Goal: Check status: Check status

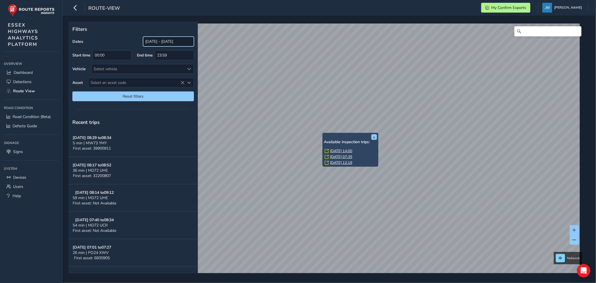
drag, startPoint x: 179, startPoint y: 41, endPoint x: 159, endPoint y: 43, distance: 19.7
click at [179, 41] on input "[DATE] - [DATE]" at bounding box center [168, 42] width 51 height 10
click at [159, 43] on input "[DATE] - [DATE]" at bounding box center [168, 42] width 51 height 10
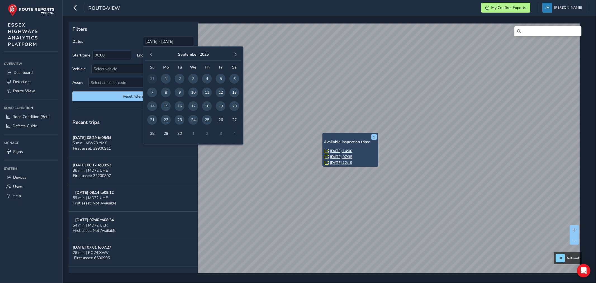
click at [195, 121] on span "24" at bounding box center [193, 120] width 10 height 10
type input "[DATE] - [DATE]"
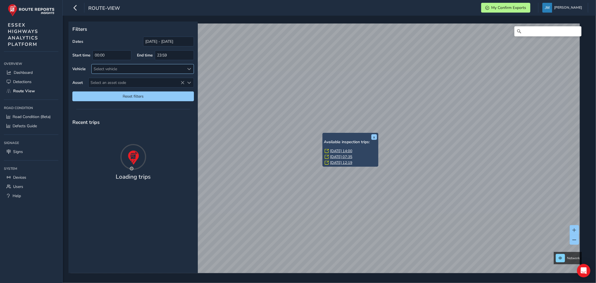
click at [121, 70] on div "Select vehicle" at bounding box center [138, 68] width 93 height 9
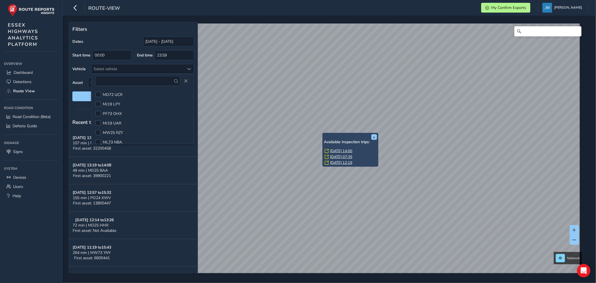
scroll to position [12, 0]
